Goal: Information Seeking & Learning: Check status

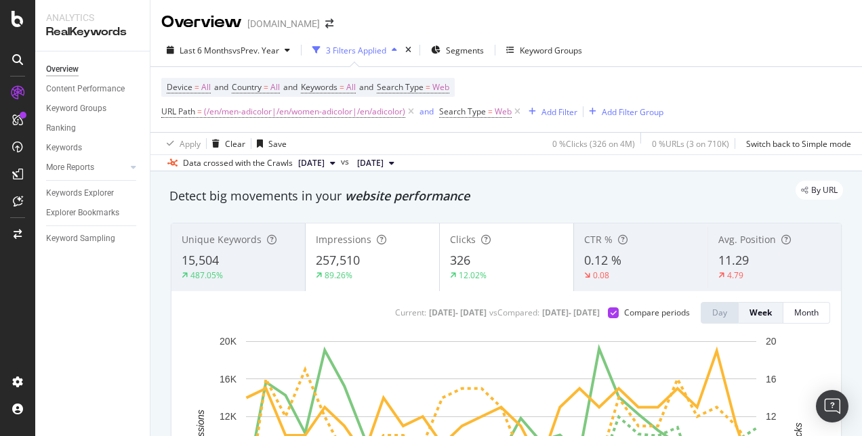
click at [3, 262] on div at bounding box center [17, 226] width 33 height 289
click at [763, 79] on div "Device = All and Country = All and Keywords = All and Search Type = Web URL Pat…" at bounding box center [506, 99] width 690 height 65
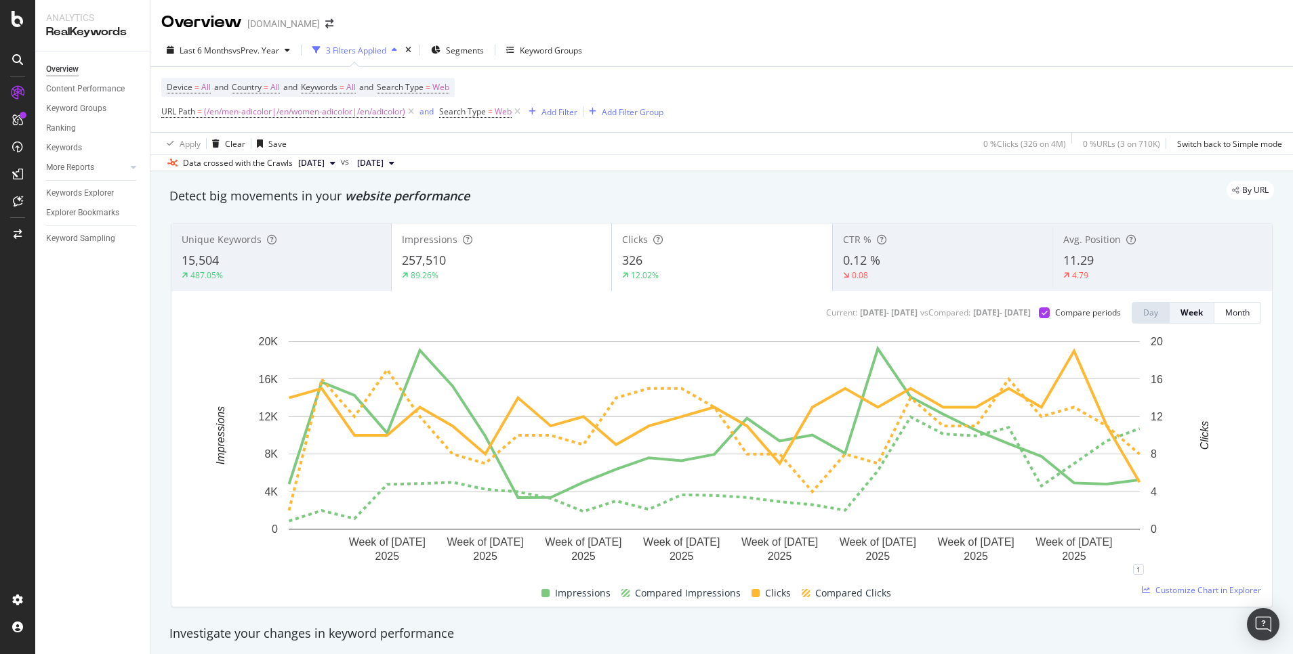
drag, startPoint x: 829, startPoint y: 3, endPoint x: 761, endPoint y: 119, distance: 134.5
click at [761, 119] on div "Device = All and Country = All and Keywords = All and Search Type = Web URL Pat…" at bounding box center [721, 99] width 1121 height 65
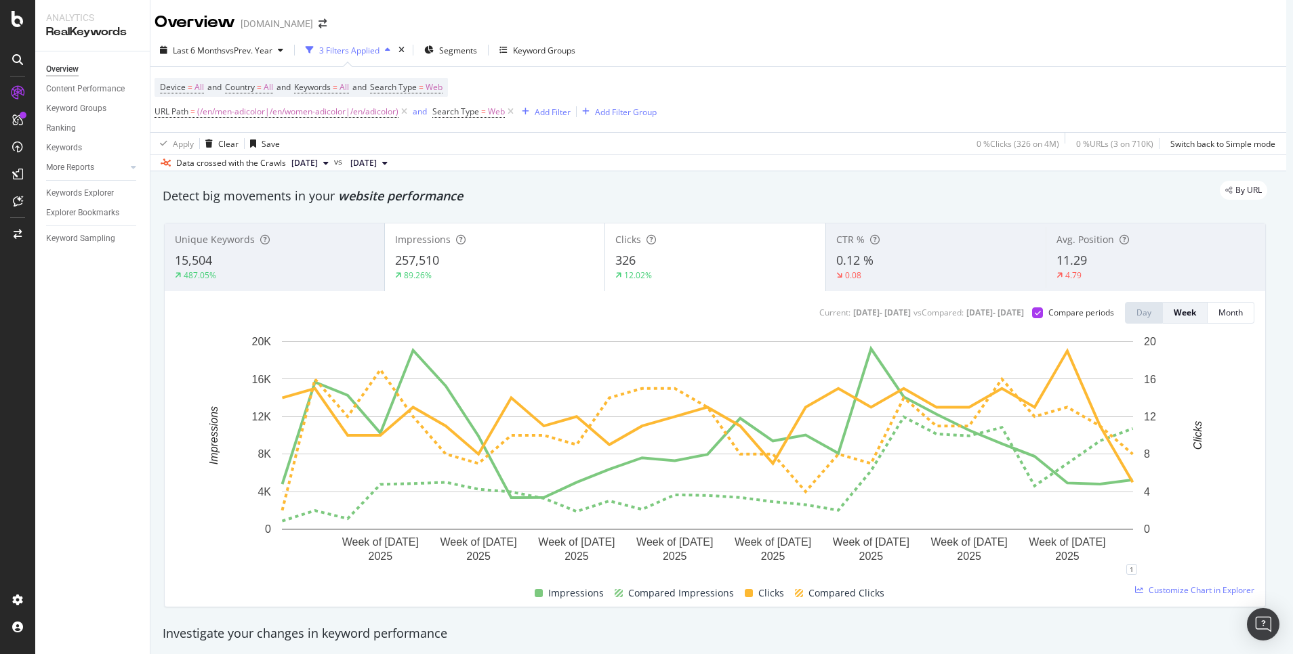
click at [245, 251] on div "Unique Keywords 15,504 487.05%" at bounding box center [275, 257] width 220 height 61
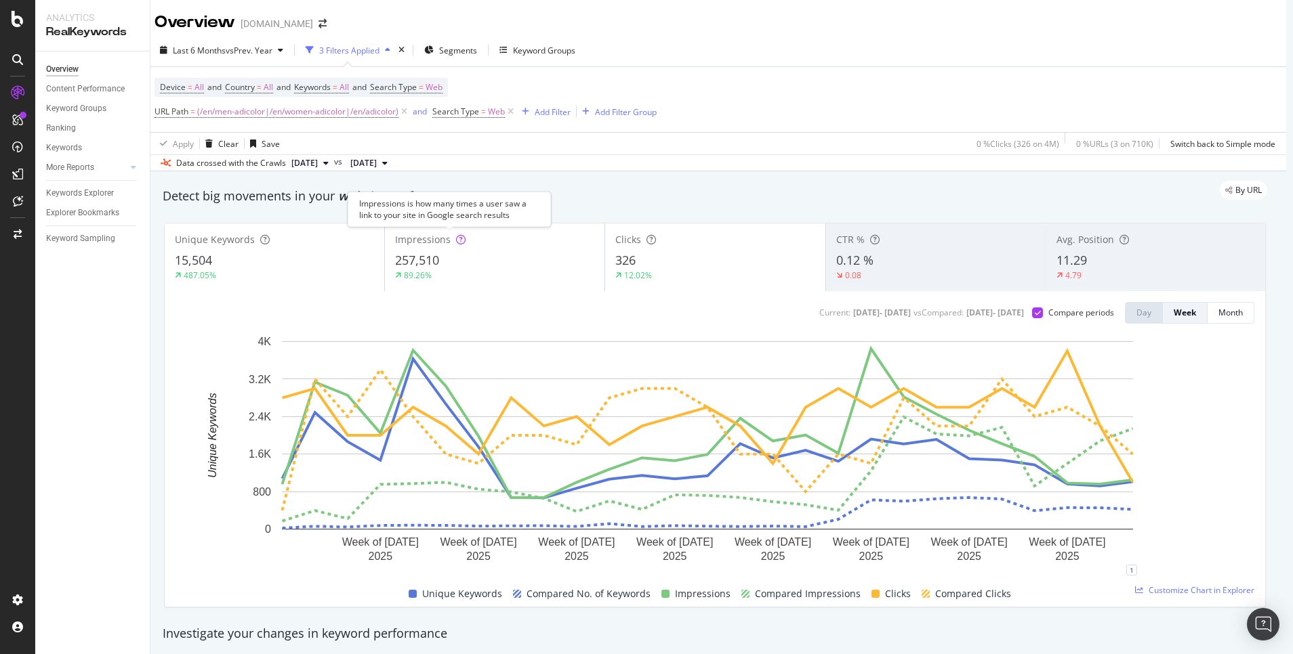
click at [456, 242] on icon at bounding box center [460, 239] width 9 height 9
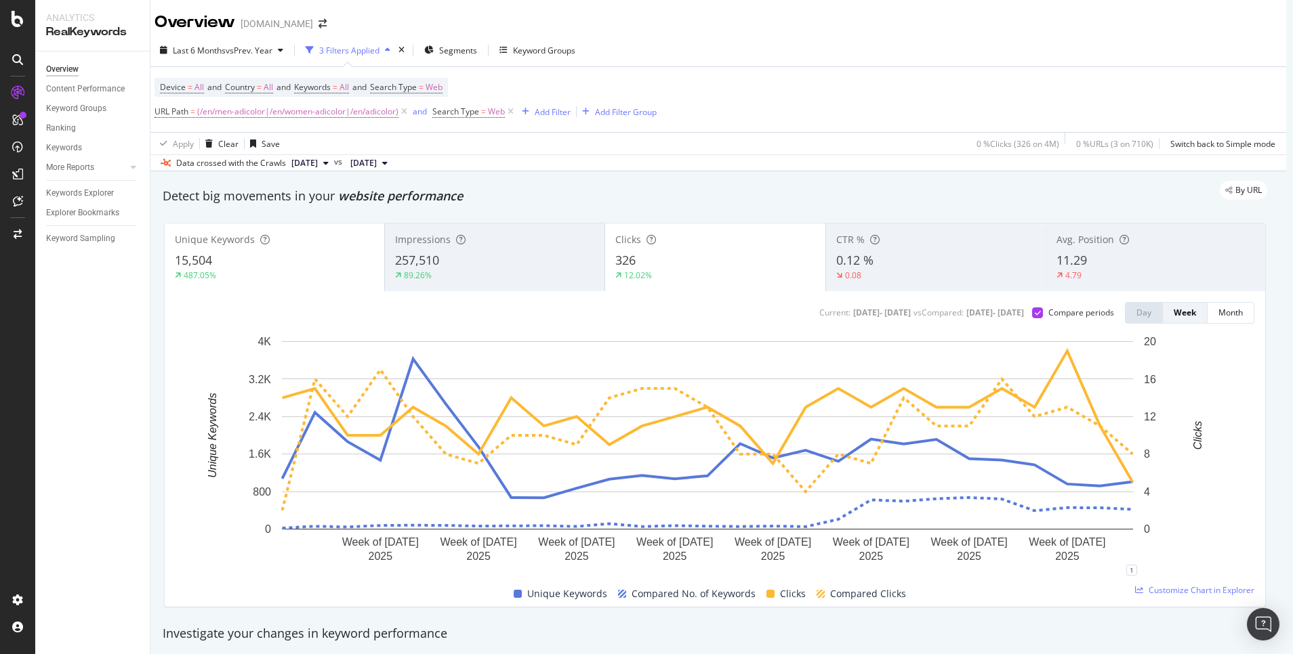
click at [658, 265] on div "326" at bounding box center [714, 261] width 199 height 18
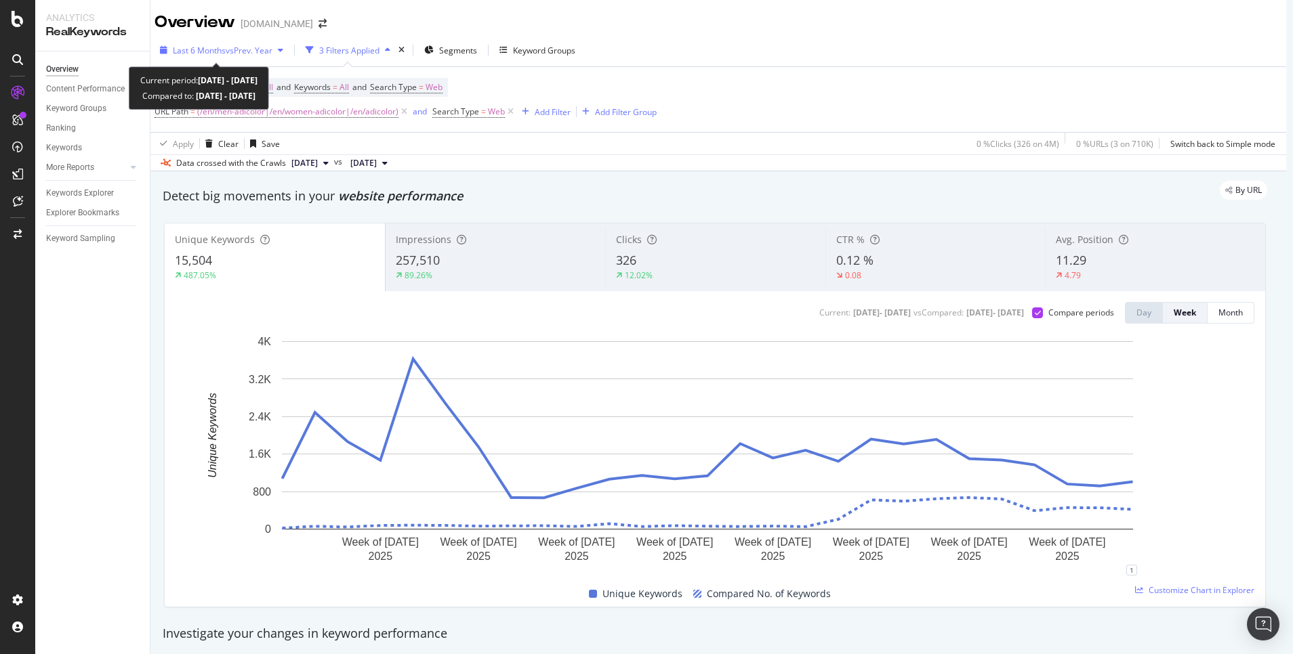
click at [191, 53] on span "Last 6 Months" at bounding box center [199, 51] width 53 height 12
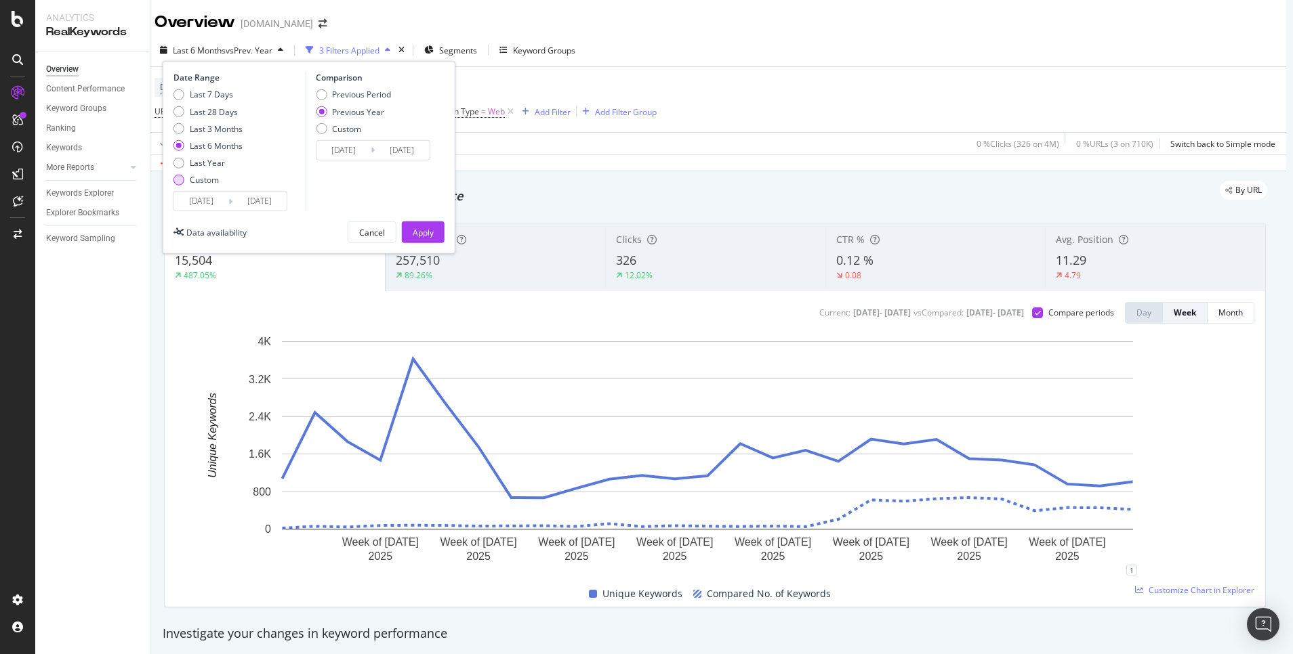
click at [194, 180] on div "Custom" at bounding box center [204, 180] width 29 height 12
type input "[DATE]"
click at [194, 193] on input "[DATE]" at bounding box center [201, 201] width 54 height 19
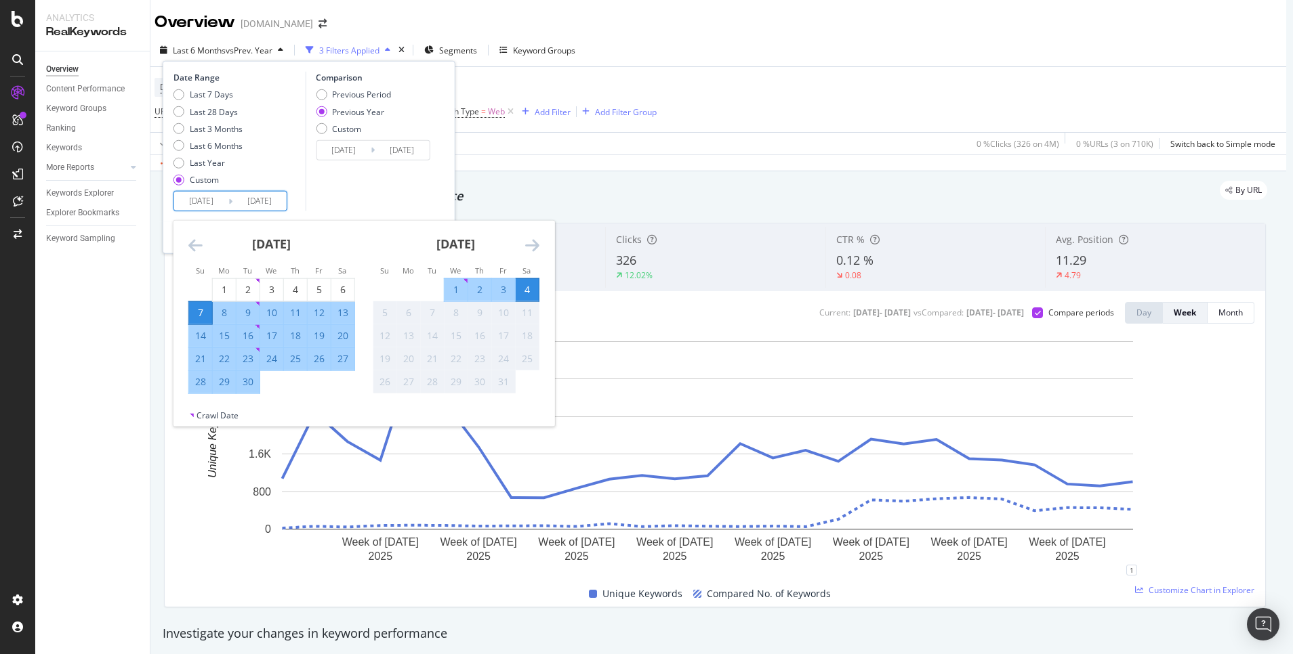
click at [188, 249] on icon "Move backward to switch to the previous month." at bounding box center [195, 245] width 14 height 16
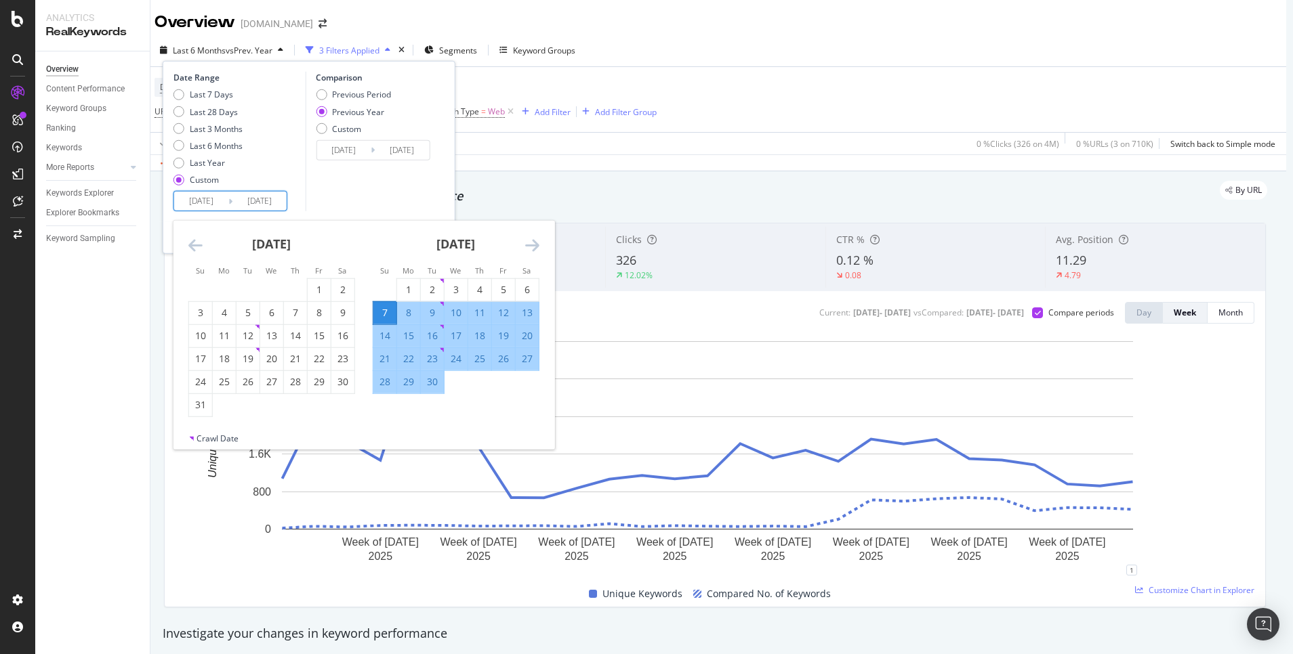
click at [188, 249] on icon "Move backward to switch to the previous month." at bounding box center [195, 245] width 14 height 16
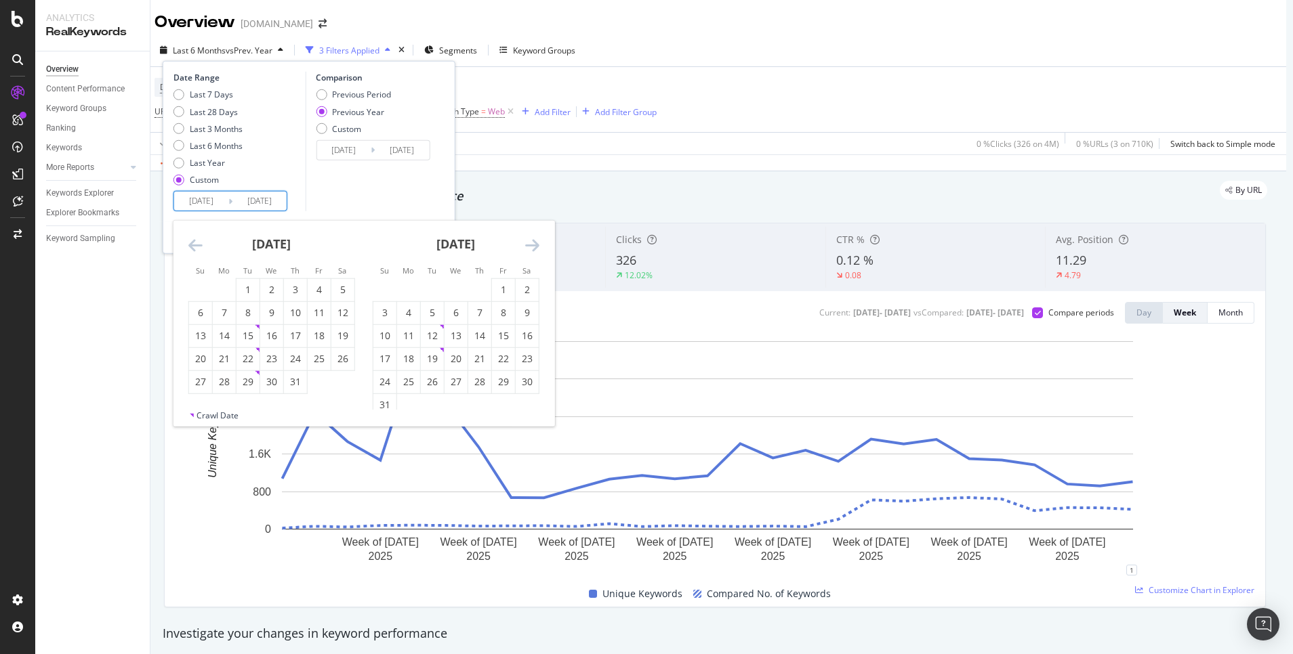
click at [188, 249] on icon "Move backward to switch to the previous month." at bounding box center [195, 245] width 14 height 16
click at [188, 243] on icon "Move backward to switch to the previous month." at bounding box center [195, 245] width 14 height 16
click at [236, 381] on div "29" at bounding box center [247, 382] width 23 height 14
type input "[DATE]"
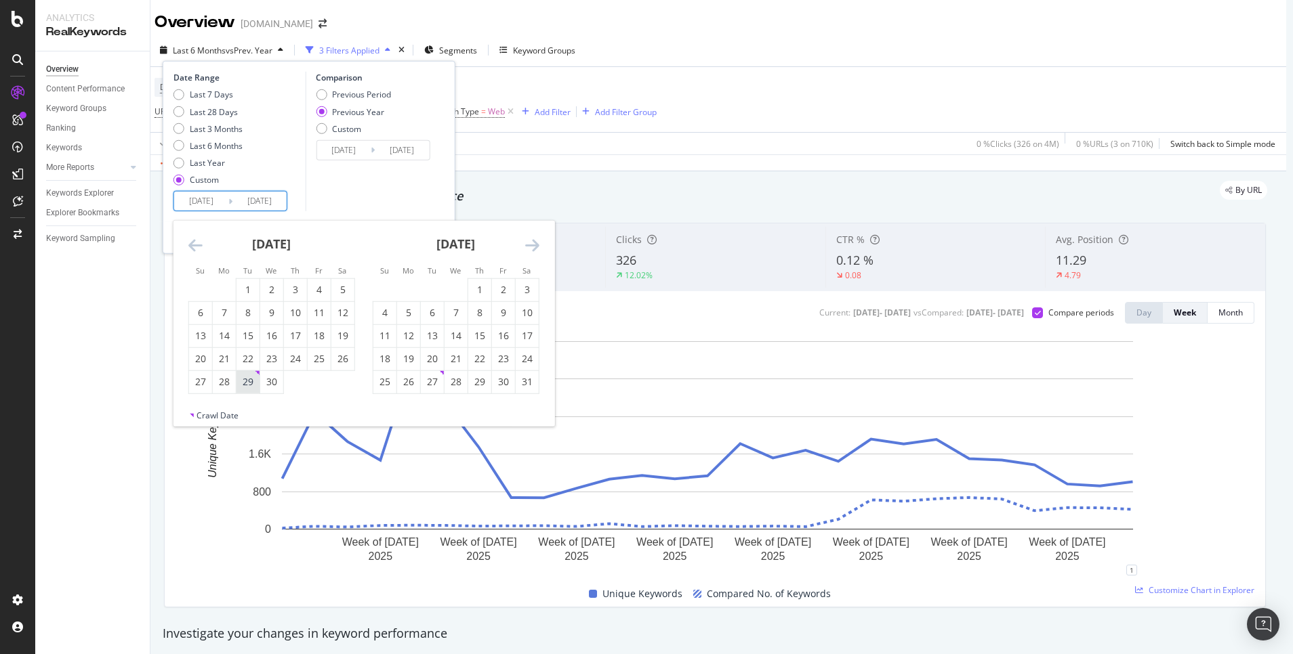
type input "[DATE]"
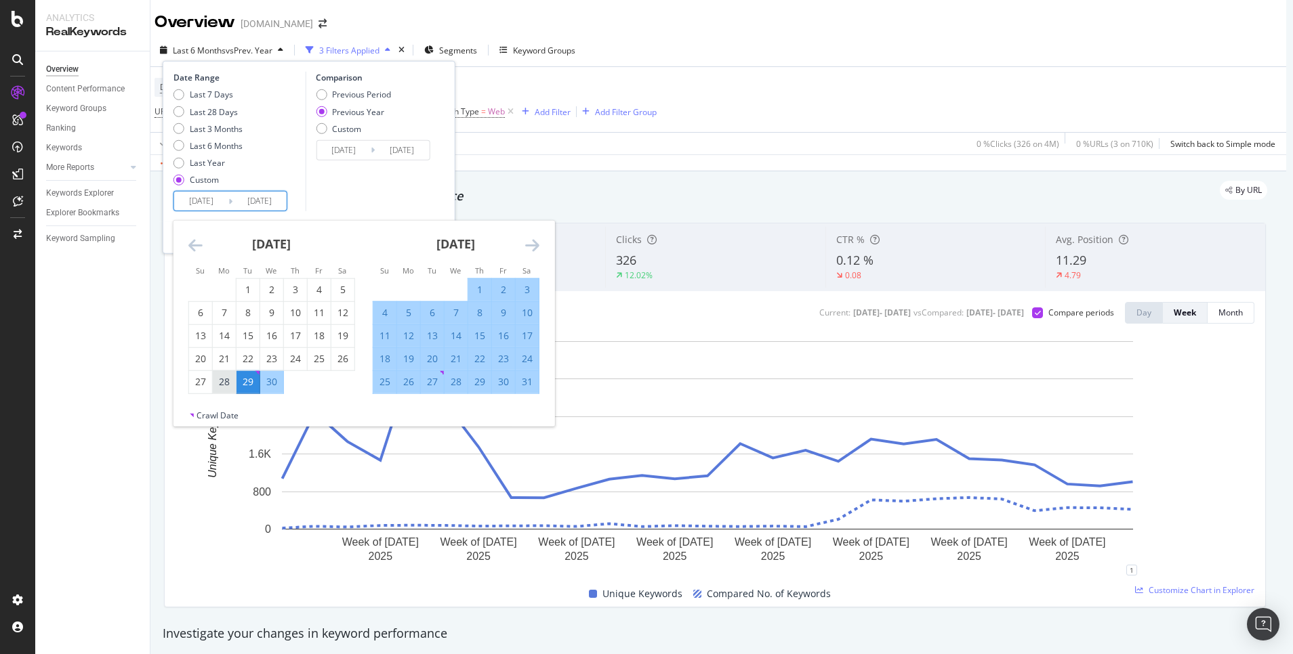
click at [224, 381] on div "28" at bounding box center [224, 382] width 23 height 14
type input "[DATE]"
click at [228, 385] on div "28" at bounding box center [224, 382] width 23 height 14
type input "[DATE]"
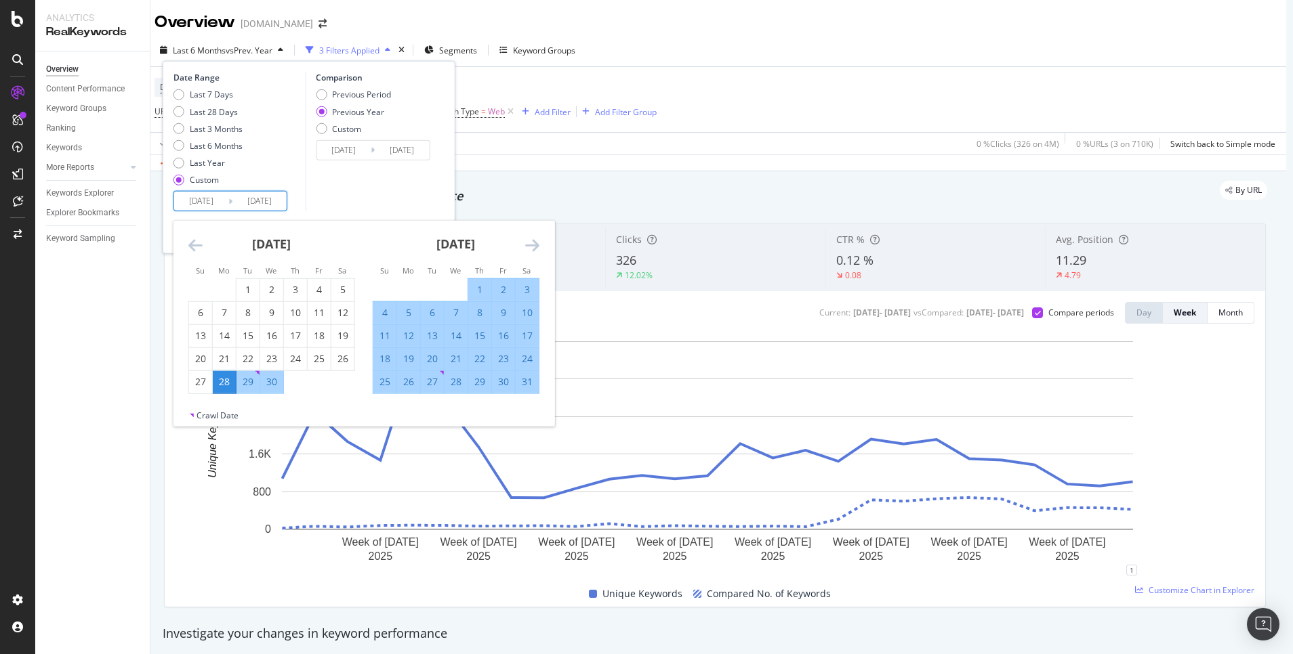
type input "[DATE]"
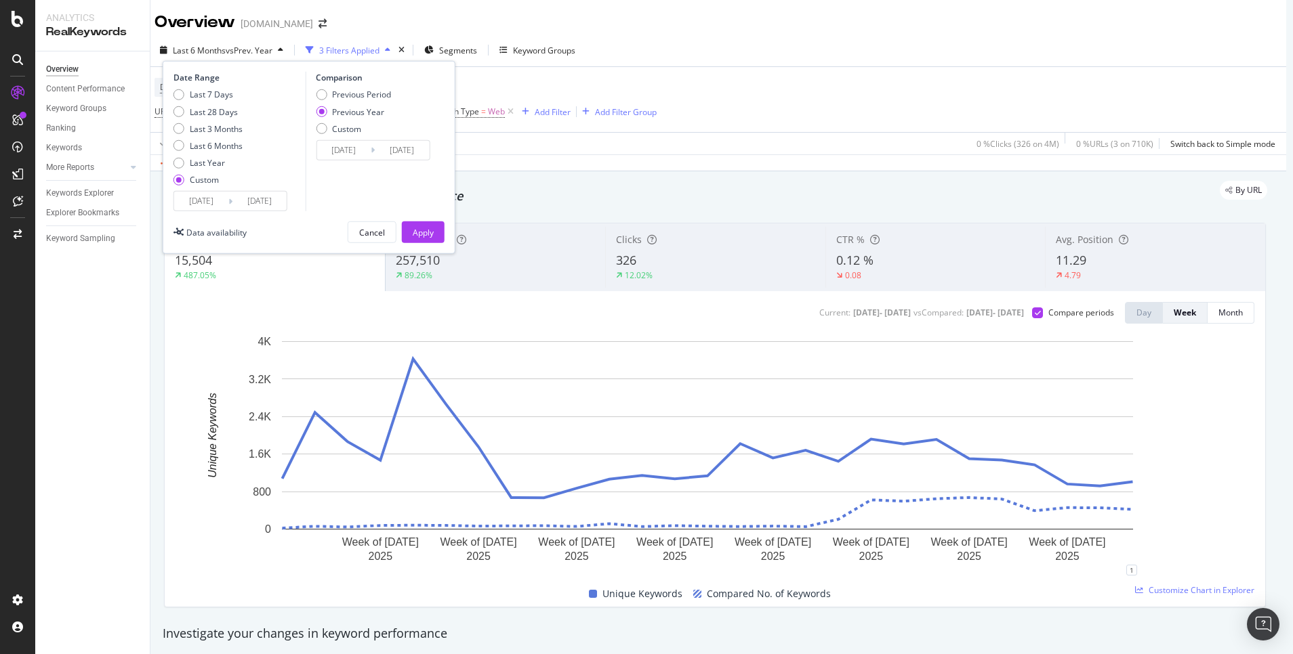
click at [266, 201] on input "[DATE]" at bounding box center [259, 201] width 54 height 19
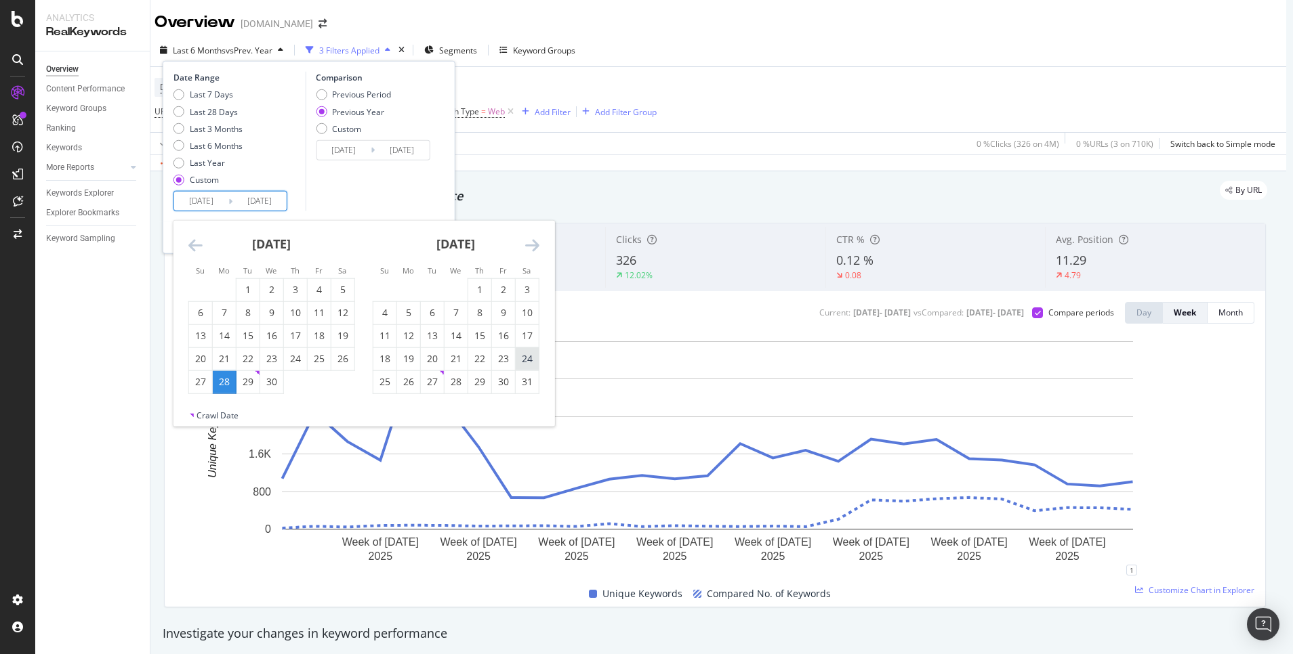
click at [516, 357] on div "24" at bounding box center [527, 359] width 23 height 14
type input "[DATE]"
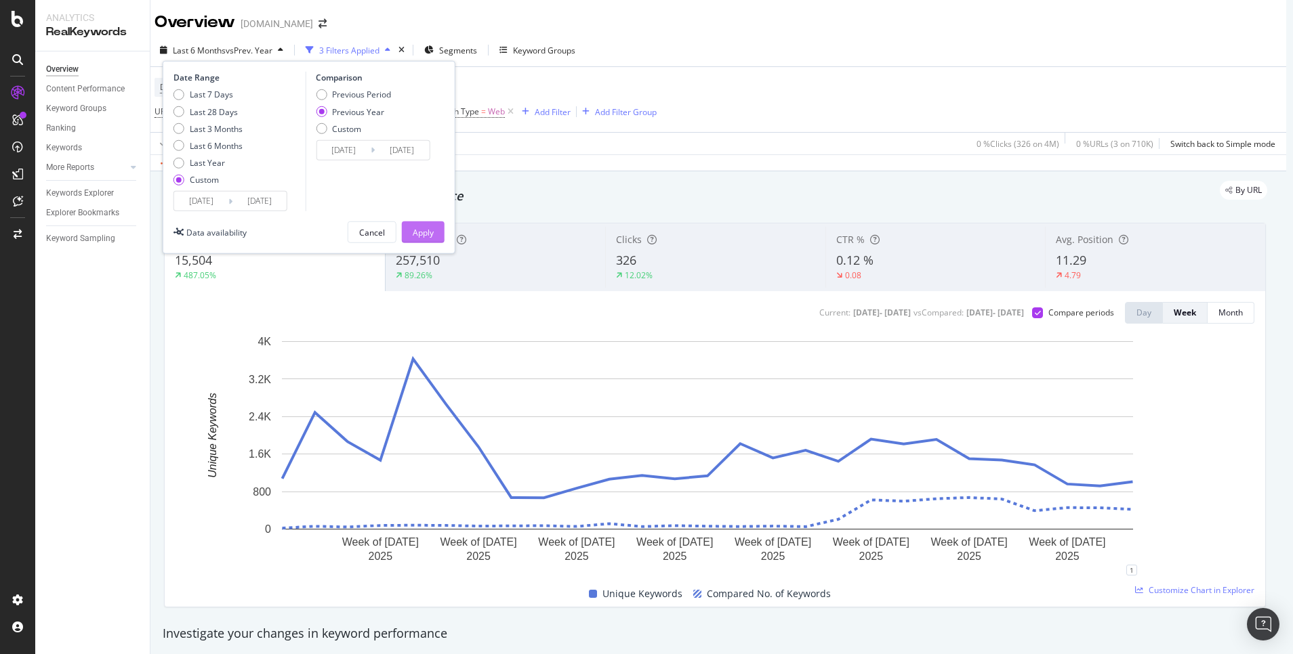
click at [417, 225] on div "Apply" at bounding box center [423, 232] width 21 height 20
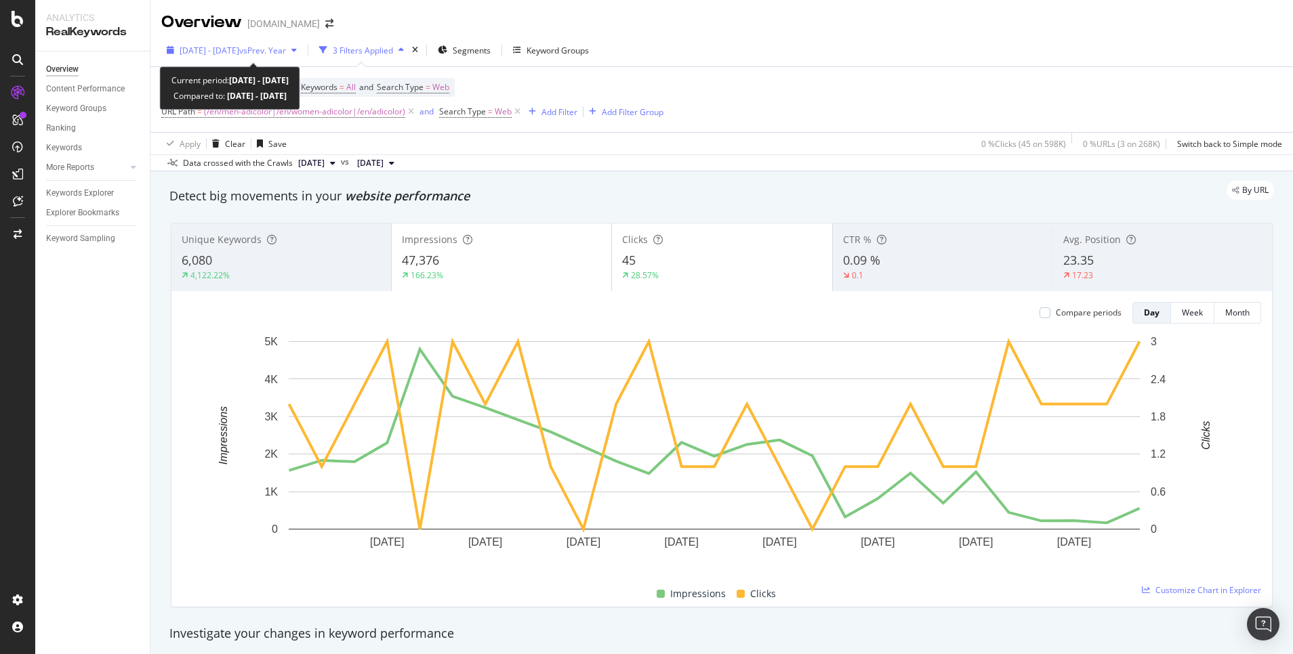
click at [302, 57] on div "[DATE] - [DATE] vs Prev. Year" at bounding box center [231, 50] width 141 height 20
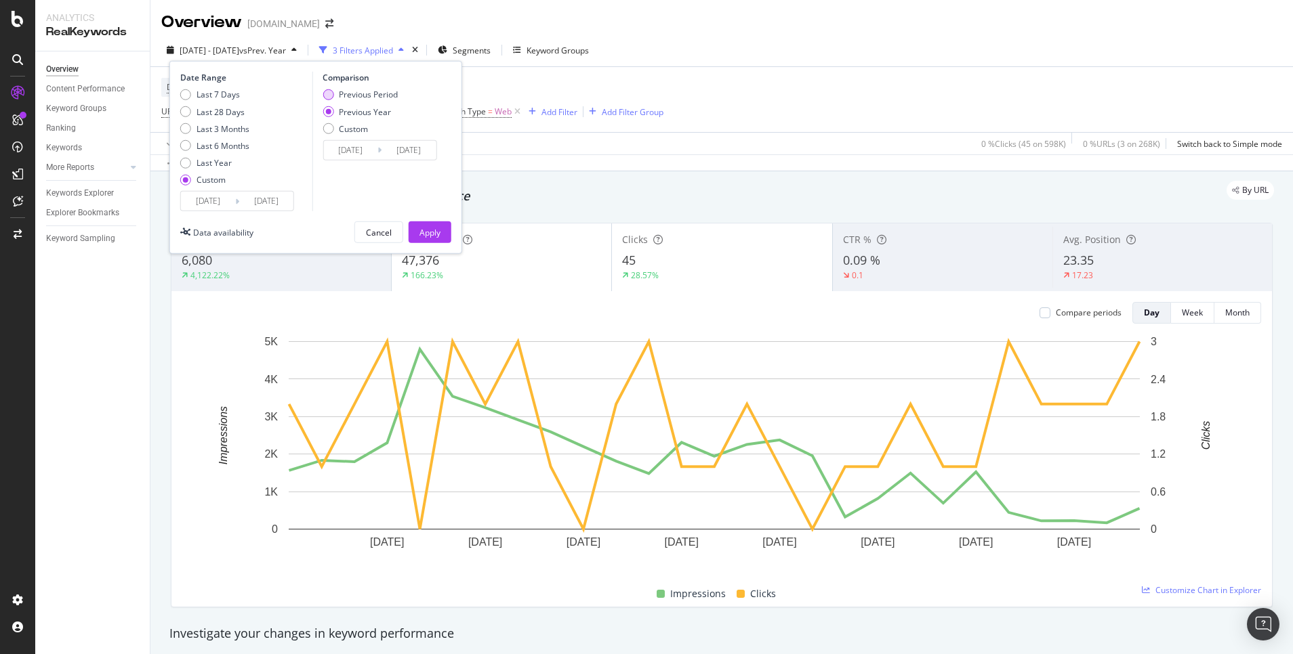
click at [344, 91] on div "Previous Period" at bounding box center [368, 95] width 59 height 12
type input "[DATE]"
click at [431, 224] on div "Apply" at bounding box center [429, 232] width 21 height 20
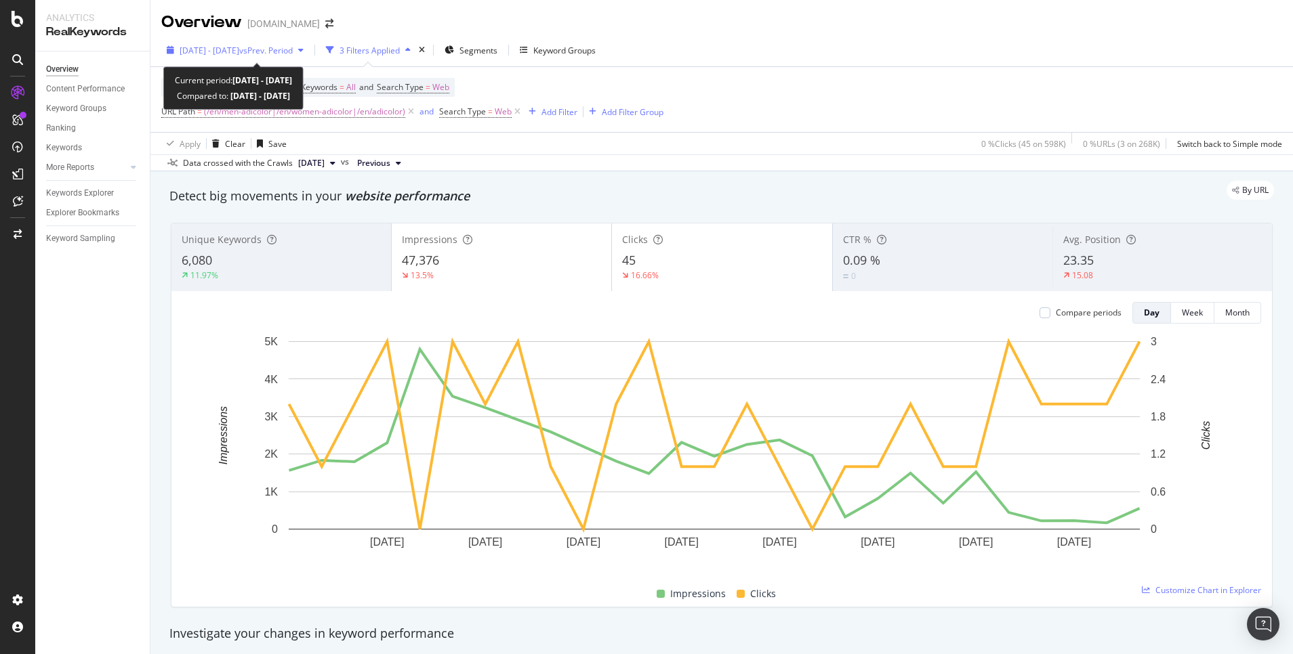
click at [309, 43] on div "[DATE] - [DATE] vs Prev. Period" at bounding box center [235, 50] width 148 height 20
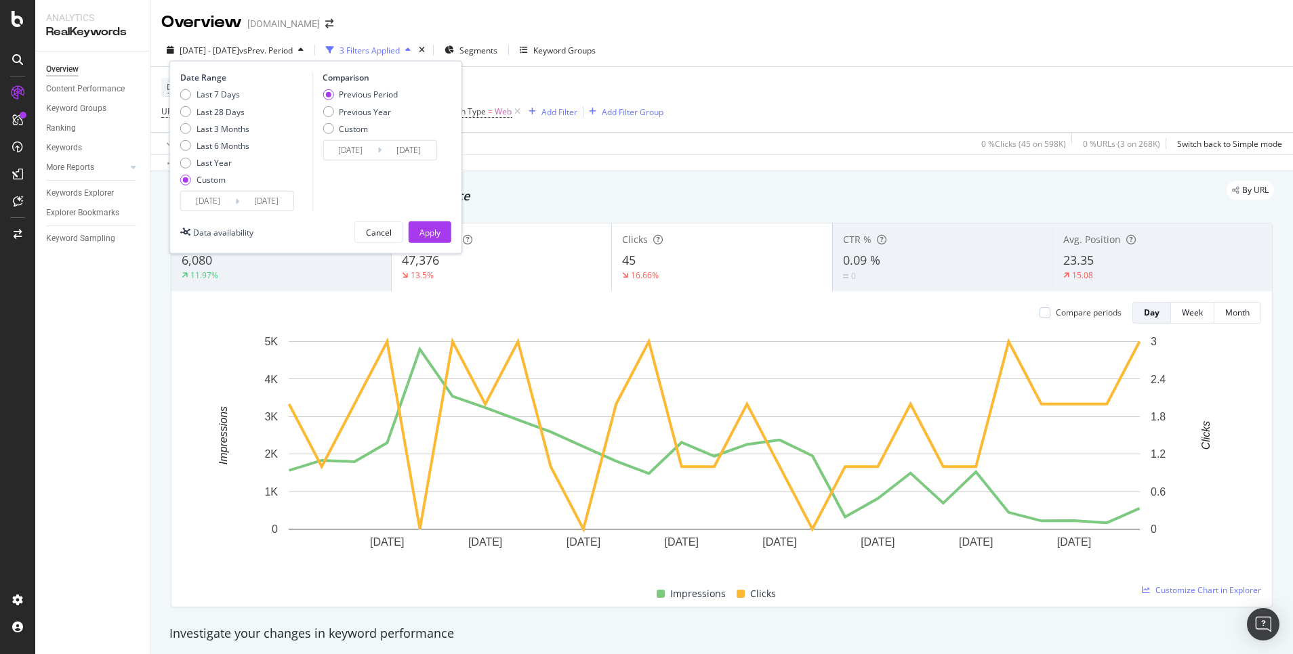
click at [253, 209] on input "[DATE]" at bounding box center [266, 201] width 54 height 19
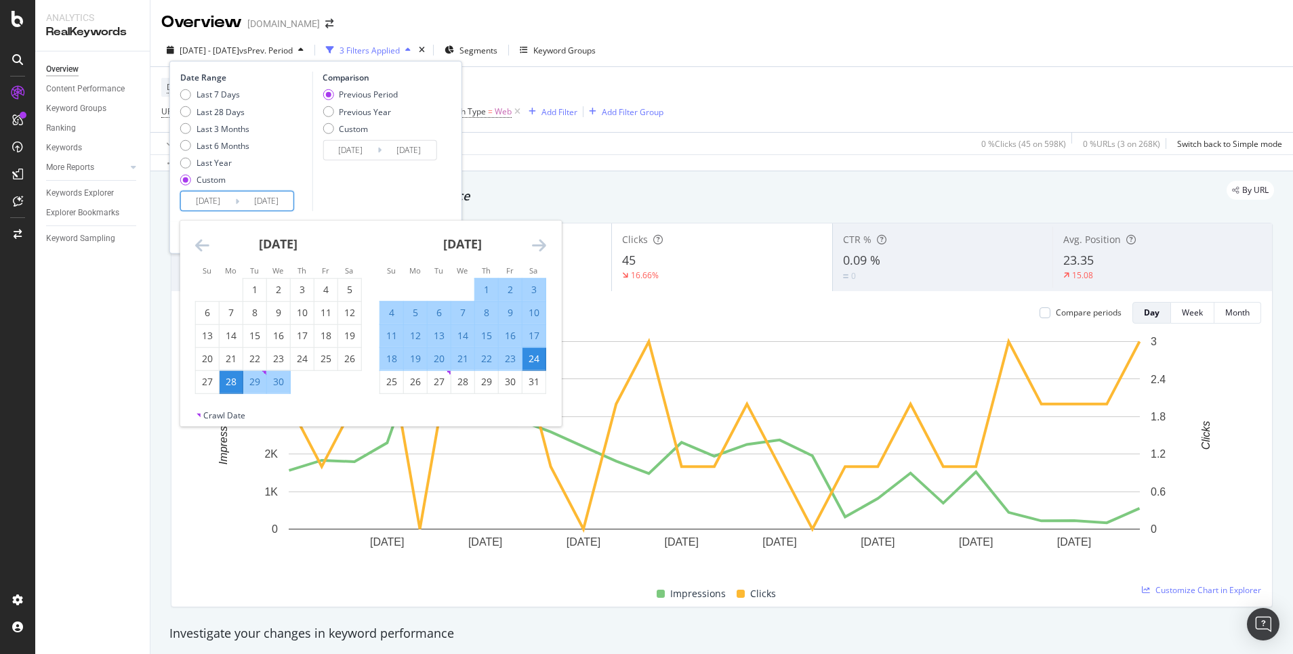
click at [547, 247] on div "[DATE] 1 2 3 4 5 6 7 8 9 10 11 12 13 14 15 16 17 18 19 20 21 22 23 24 25 26 27 …" at bounding box center [463, 307] width 184 height 173
click at [537, 246] on icon "Move forward to switch to the next month." at bounding box center [539, 245] width 14 height 16
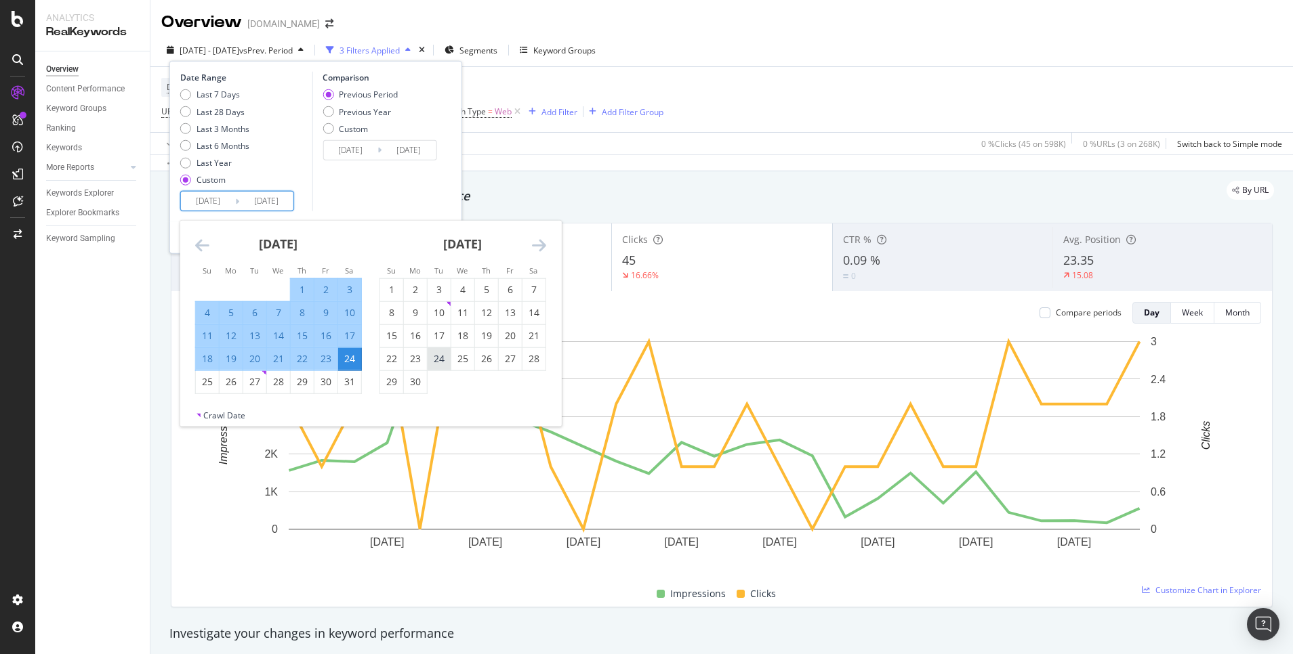
click at [435, 360] on div "24" at bounding box center [438, 359] width 23 height 14
type input "[DATE]"
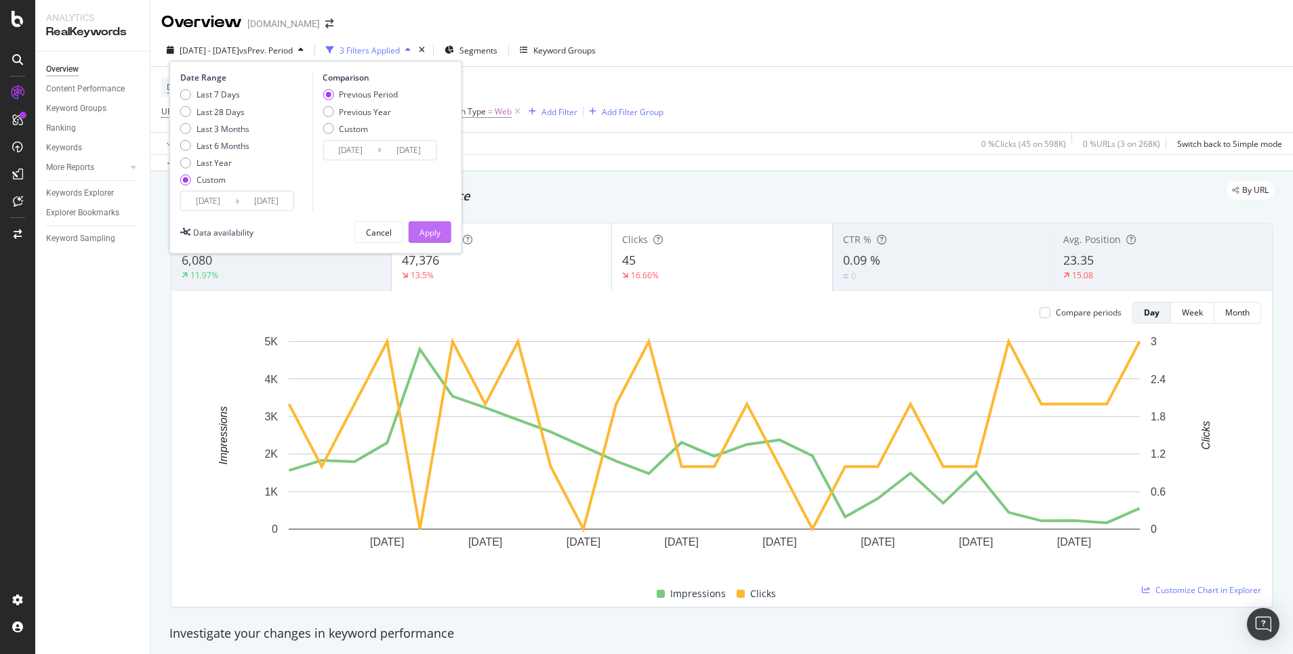
click at [431, 234] on div "Apply" at bounding box center [429, 232] width 21 height 12
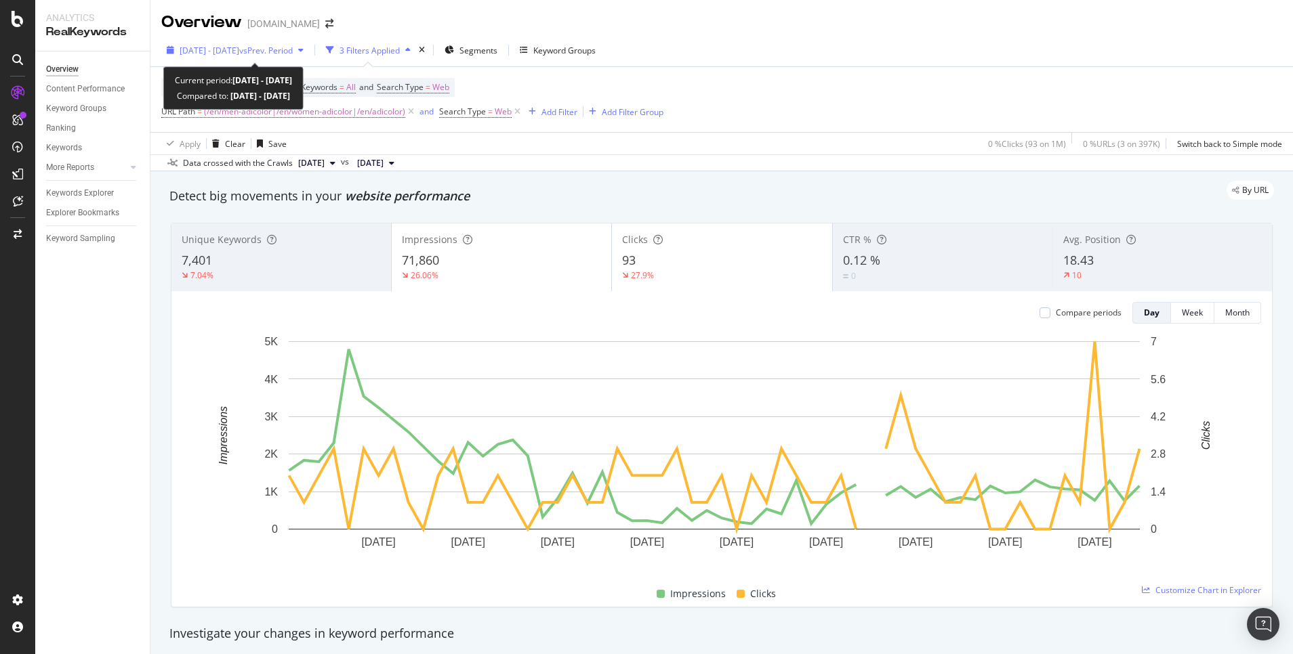
click at [293, 47] on span "vs Prev. Period" at bounding box center [266, 51] width 54 height 12
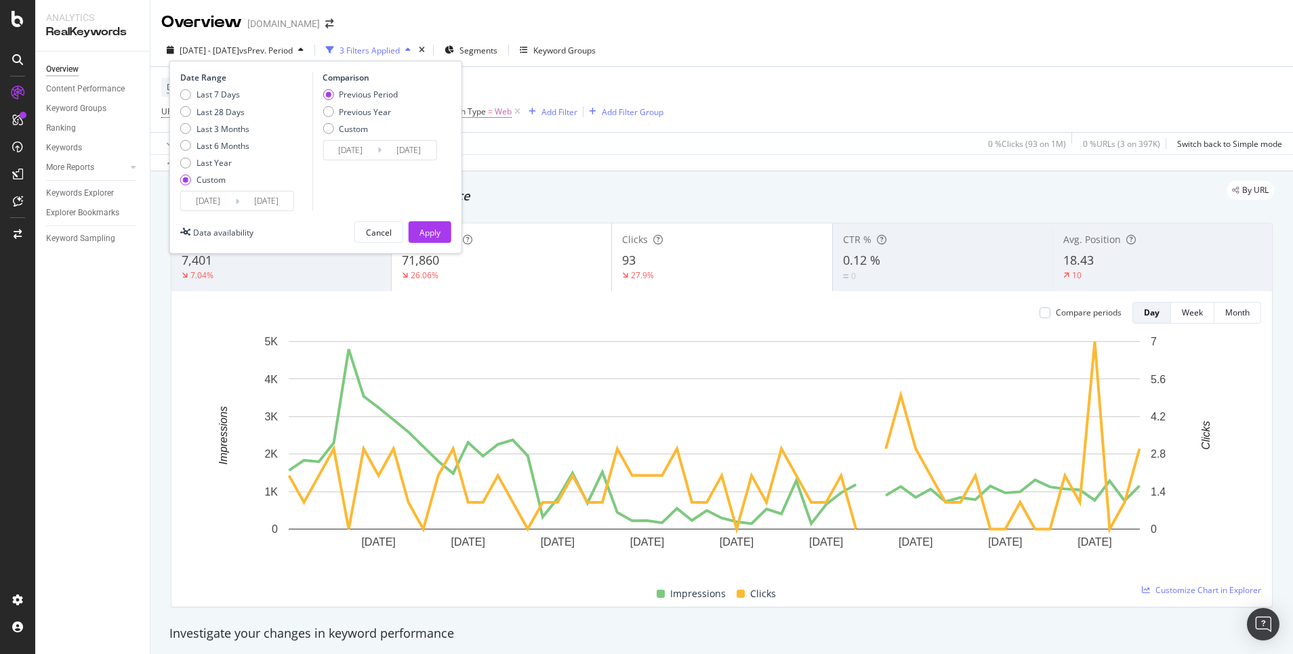
click at [250, 207] on input "[DATE]" at bounding box center [266, 201] width 54 height 19
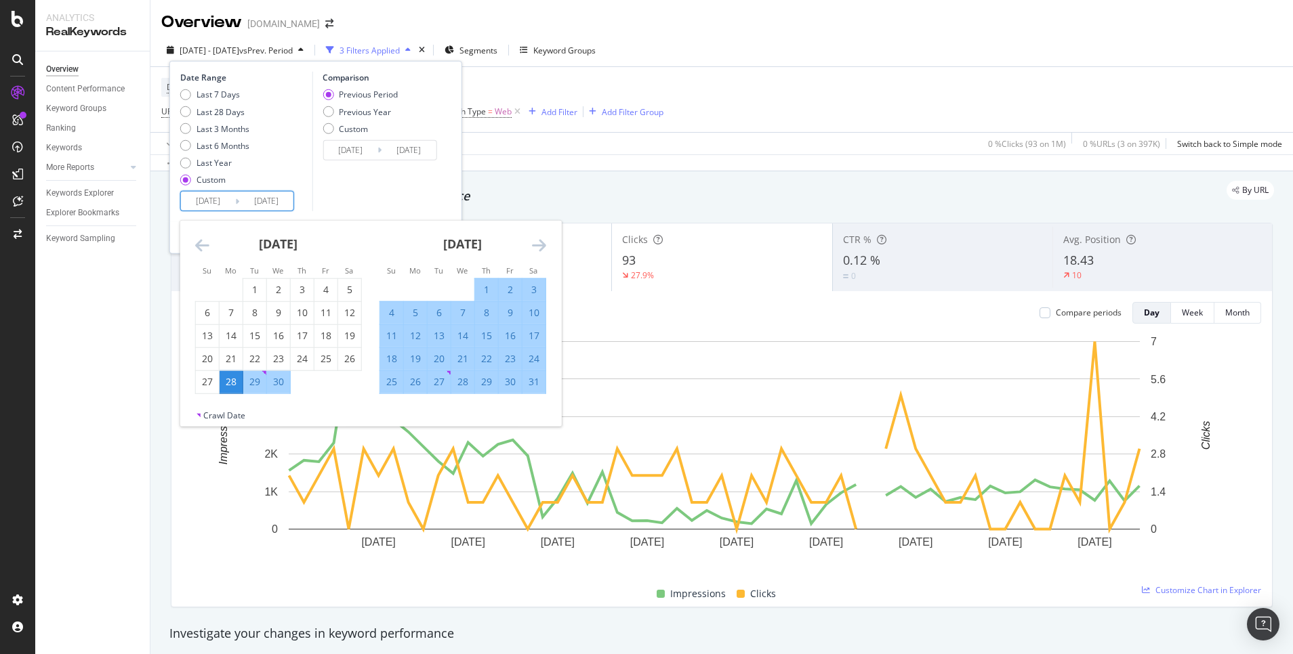
click at [861, 30] on div "Overview [DOMAIN_NAME]" at bounding box center [721, 17] width 1142 height 34
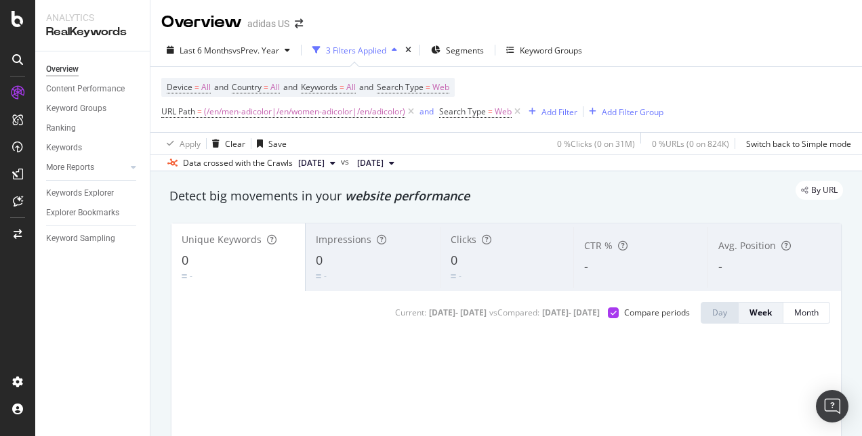
click at [516, 30] on div "Overview adidas US" at bounding box center [505, 17] width 711 height 34
